Goal: Ask a question: Seek information or help from site administrators or community

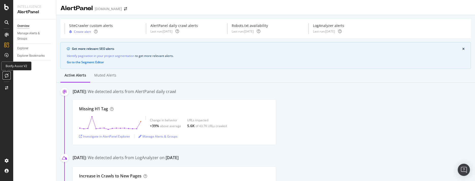
click at [6, 74] on icon at bounding box center [7, 75] width 4 height 4
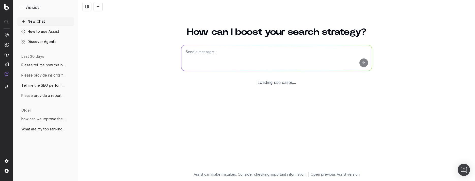
scroll to position [16, 0]
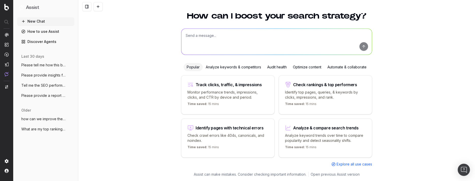
click at [337, 68] on div "Automate & collaborate" at bounding box center [346, 67] width 45 height 8
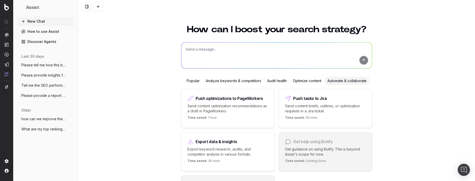
scroll to position [0, 0]
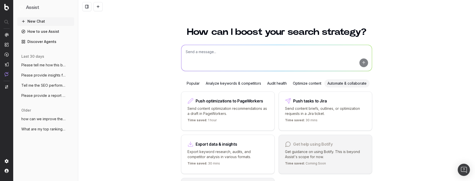
click at [290, 57] on textarea at bounding box center [276, 58] width 190 height 26
click at [250, 56] on textarea at bounding box center [276, 58] width 190 height 26
paste textarea "Please update the URL paths so we can add a new segment using the outputs as se…"
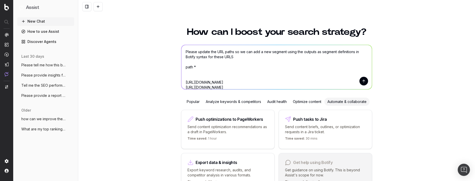
click at [232, 52] on textarea "Please update the URL paths so we can add a new segment using the outputs as se…" at bounding box center [276, 67] width 190 height 44
drag, startPoint x: 287, startPoint y: 51, endPoint x: 236, endPoint y: 51, distance: 50.8
click at [236, 51] on textarea "Please update the URLs below so we can add a new segment using the outputs as s…" at bounding box center [276, 67] width 190 height 44
click at [239, 59] on textarea "Please update the URLs below so we can add a new segment using the outputs as s…" at bounding box center [276, 67] width 190 height 44
drag, startPoint x: 207, startPoint y: 68, endPoint x: 177, endPoint y: 68, distance: 30.5
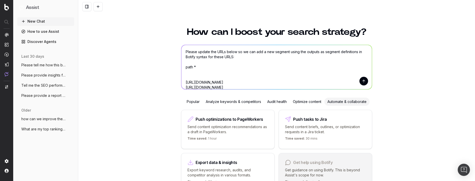
click at [177, 68] on div "How can I boost your search strategy? Please update the URLs below so we can ad…" at bounding box center [276, 111] width 397 height 181
click at [188, 63] on textarea "Please update the URLs below so we can add a new segment using the outputs as s…" at bounding box center [276, 67] width 190 height 44
type textarea "Please update the URLs below so we can add a new segment using the outputs as s…"
click at [364, 82] on button "submit" at bounding box center [363, 81] width 9 height 9
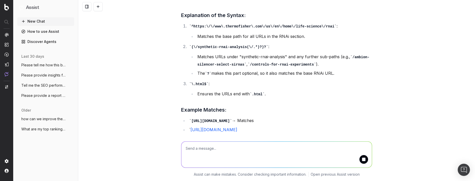
scroll to position [207, 0]
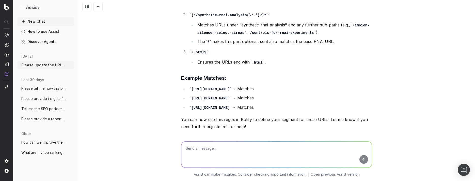
scroll to position [169, 0]
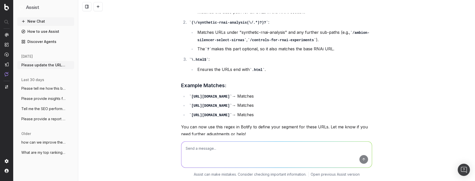
click at [273, 157] on textarea at bounding box center [276, 154] width 190 height 26
click at [230, 148] on textarea "Can you please update the syntax above" at bounding box center [276, 154] width 190 height 26
click at [290, 152] on textarea "Can you please update the segment syntax above" at bounding box center [276, 154] width 190 height 26
click at [325, 156] on textarea "Can you please update the segment syntax above using" at bounding box center [276, 154] width 190 height 26
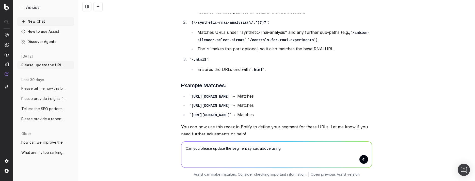
paste textarea "path *"
type textarea "Can you please update the segment syntax above using path *?"
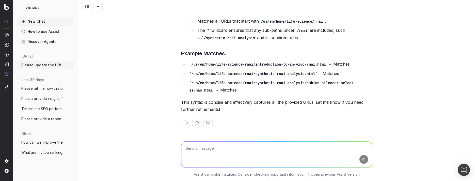
scroll to position [466, 0]
click at [273, 151] on textarea at bounding box center [276, 154] width 190 height 26
paste textarea "path *"
click at [308, 146] on textarea "can you add path * to the beginning of the URLS?" at bounding box center [276, 154] width 190 height 26
type textarea "can you add path * to the beginning of the URLS?"
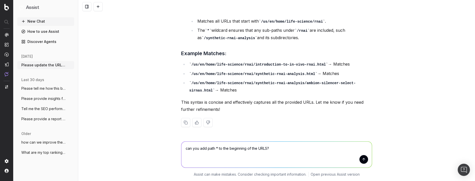
click at [365, 159] on button "submit" at bounding box center [363, 159] width 9 height 9
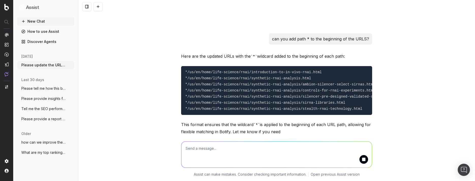
scroll to position [594, 0]
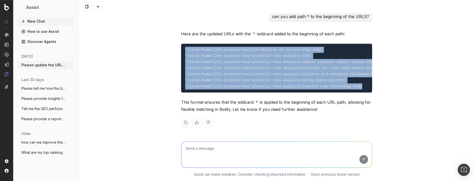
drag, startPoint x: 353, startPoint y: 84, endPoint x: 170, endPoint y: 42, distance: 187.7
click at [170, 42] on div "Please update the URLs below so we can add a new segment using the outputs as s…" at bounding box center [276, 90] width 397 height 181
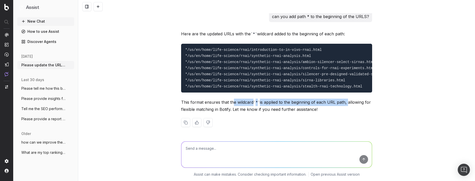
drag, startPoint x: 232, startPoint y: 102, endPoint x: 345, endPoint y: 104, distance: 113.3
click at [345, 104] on p "This format ensures that the wildcard * is applied to the beginning of each URL…" at bounding box center [276, 106] width 191 height 14
copy p "e wildcard * is applied to the beginning of each URL path,"
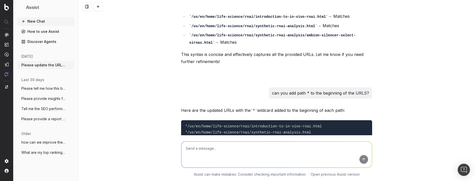
scroll to position [490, 0]
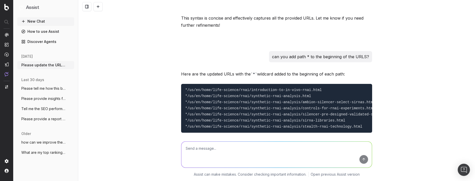
click at [254, 151] on textarea at bounding box center [276, 154] width 190 height 26
paste textarea "Create a segment syntax with the wildcard "*" and "path" to the beginning of ea…"
type textarea "Create a segment syntax with the wildcard "*" and "path" to the beginning of ea…"
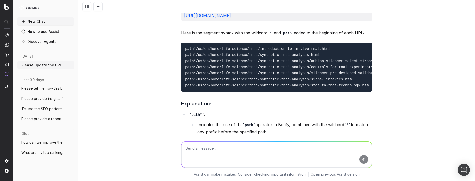
scroll to position [709, 0]
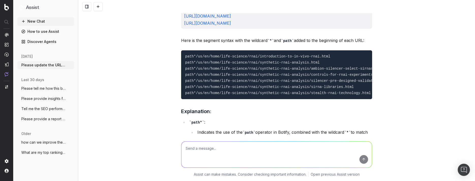
drag, startPoint x: 226, startPoint y: 116, endPoint x: 181, endPoint y: 23, distance: 103.2
copy div "Create a segment syntax with the wildcard "*" and "path" to the beginning of ea…"
click at [209, 148] on textarea at bounding box center [276, 154] width 190 height 26
paste textarea "Create a segment syntax with the wildcard "*" and "path" to the beginning of ea…"
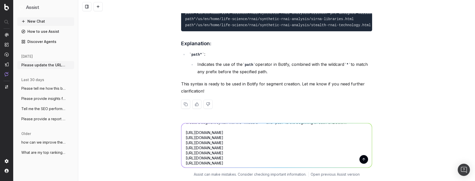
scroll to position [0, 0]
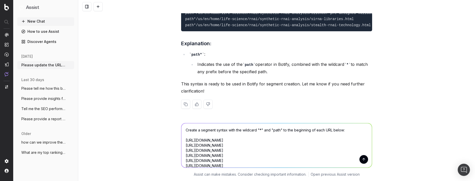
click at [284, 130] on textarea "Create a segment syntax with the wildcard "*" and "path" to the beginning of ea…" at bounding box center [276, 145] width 190 height 44
click at [341, 130] on textarea "Create a segment syntax with the wildcard "*" and "path" at the beginning of ea…" at bounding box center [276, 145] width 190 height 44
drag, startPoint x: 323, startPoint y: 131, endPoint x: 334, endPoint y: 137, distance: 13.1
click at [324, 132] on textarea "Create a segment syntax with the wildcard "*" and "path" at the beginning of ea…" at bounding box center [276, 145] width 190 height 44
type textarea "Create a segment syntax with the wildcard "*" and "path" at the beginning of ea…"
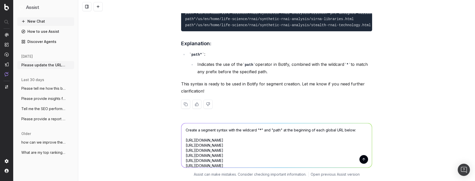
click at [363, 160] on button "submit" at bounding box center [363, 159] width 9 height 9
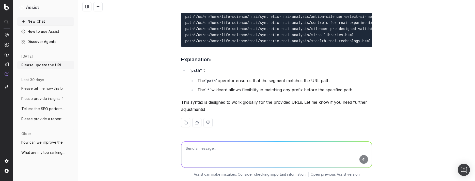
scroll to position [980, 0]
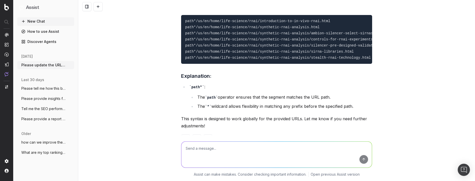
drag, startPoint x: 229, startPoint y: 113, endPoint x: 181, endPoint y: 15, distance: 109.0
copy div "Create a segment syntax with the wildcard "*" and "path" at the beginning of ea…"
click at [217, 155] on textarea at bounding box center [276, 154] width 190 height 26
paste textarea "Create a segment syntax with the wildcard "*" and "path" at the beginning of ea…"
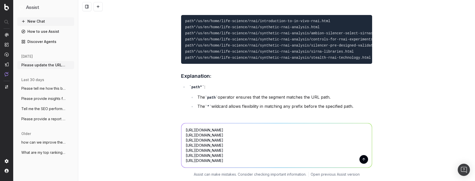
scroll to position [0, 0]
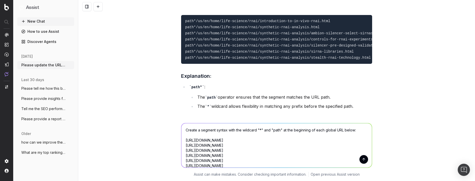
click at [352, 131] on textarea "Create a segment syntax with the wildcard "*" and "path" at the beginning of ea…" at bounding box center [276, 145] width 190 height 44
drag, startPoint x: 247, startPoint y: 145, endPoint x: 235, endPoint y: 144, distance: 11.7
click at [235, 144] on textarea "Create a segment syntax with the wildcard "*" and "path" at the beginning of ea…" at bounding box center [276, 145] width 190 height 44
paste textarea "/us/en/"
type textarea "Create a segment syntax with the wildcard "*" and "path" at the beginning of ea…"
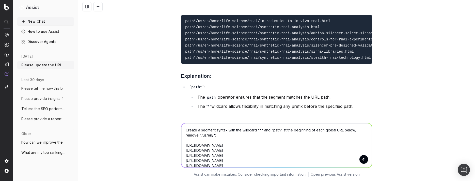
click at [360, 159] on button "submit" at bounding box center [363, 159] width 9 height 9
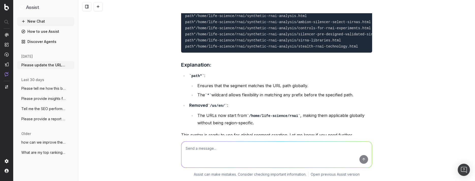
scroll to position [1229, 0]
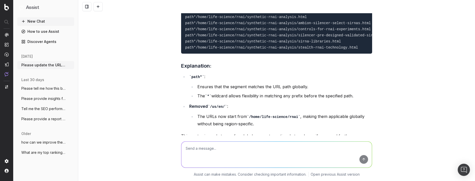
drag, startPoint x: 228, startPoint y: 52, endPoint x: 182, endPoint y: 44, distance: 46.8
copy p "Create a segment syntax with the wildcard "*" and "path" at the beginning of ea…"
click at [422, 34] on div "Please update the URLs below so we can add a new segment using the outputs as s…" at bounding box center [276, 90] width 397 height 181
